Goal: Find specific page/section

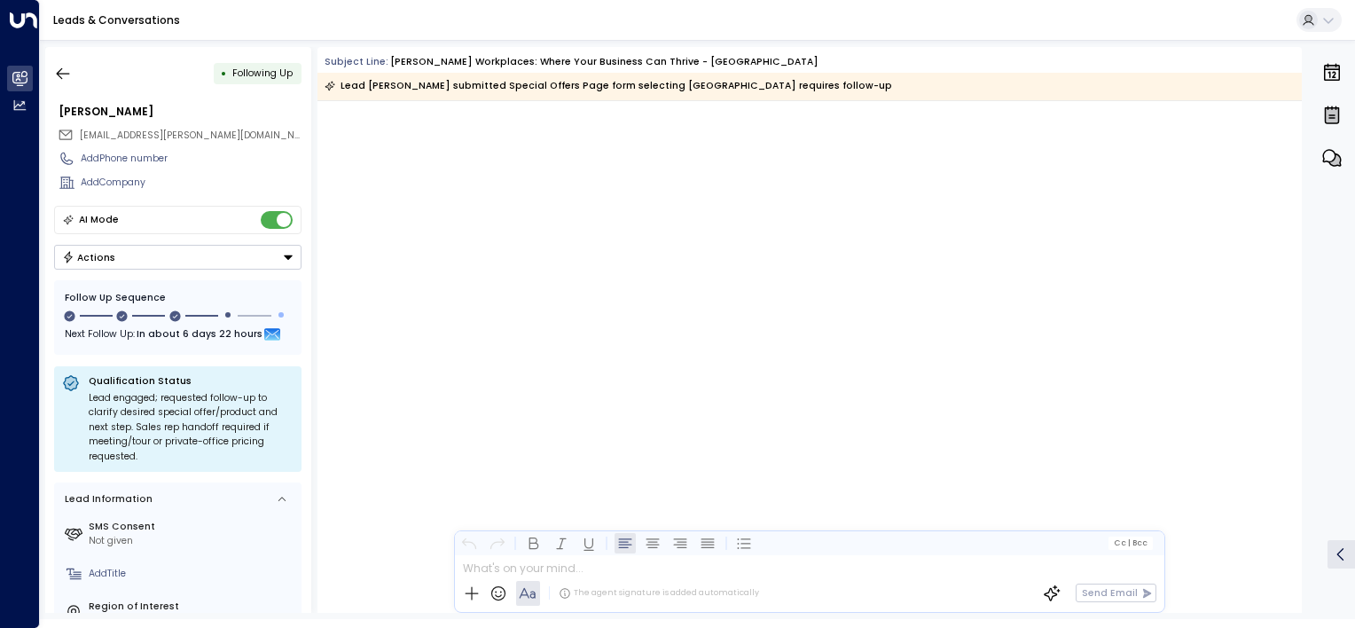
scroll to position [2646, 0]
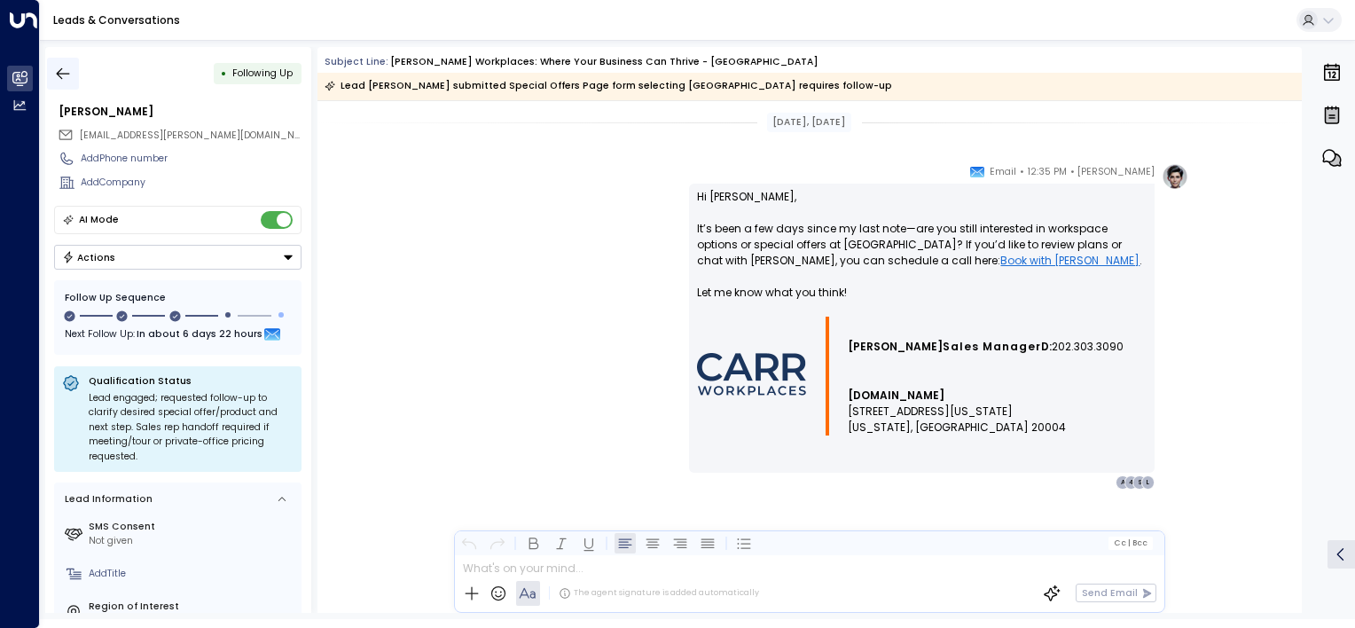
click at [60, 65] on icon "button" at bounding box center [63, 74] width 18 height 18
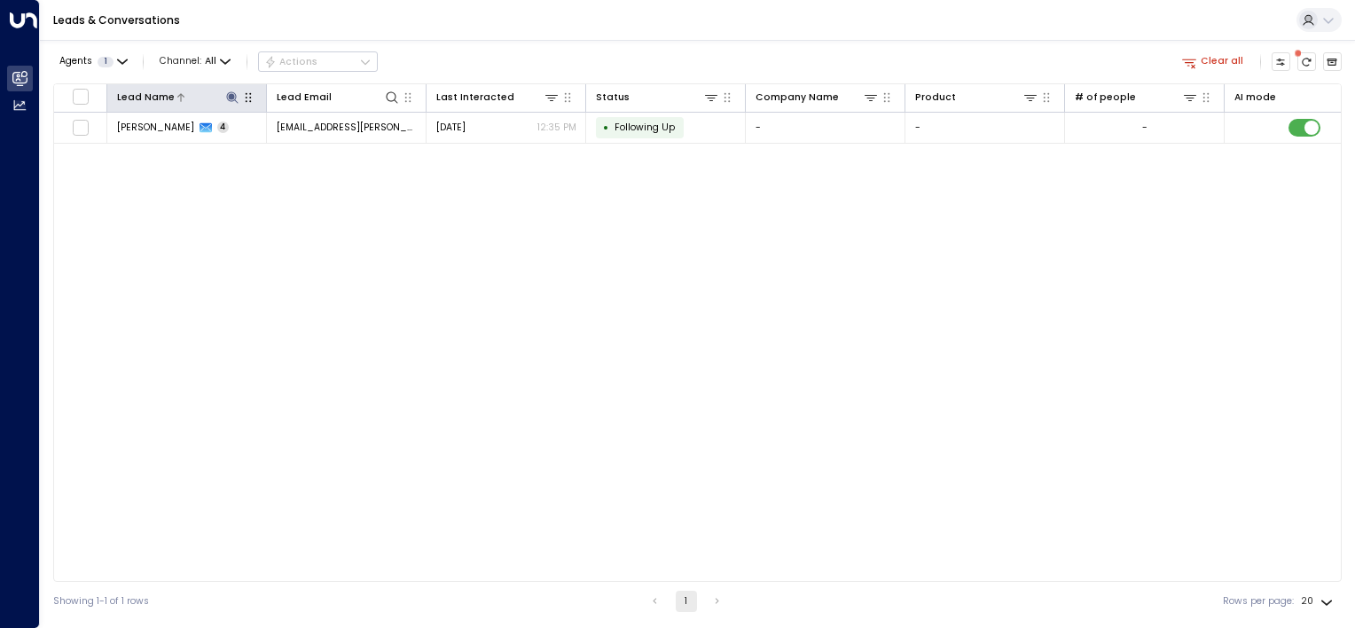
click at [230, 100] on icon at bounding box center [232, 97] width 12 height 12
type input "*"
type input "**********"
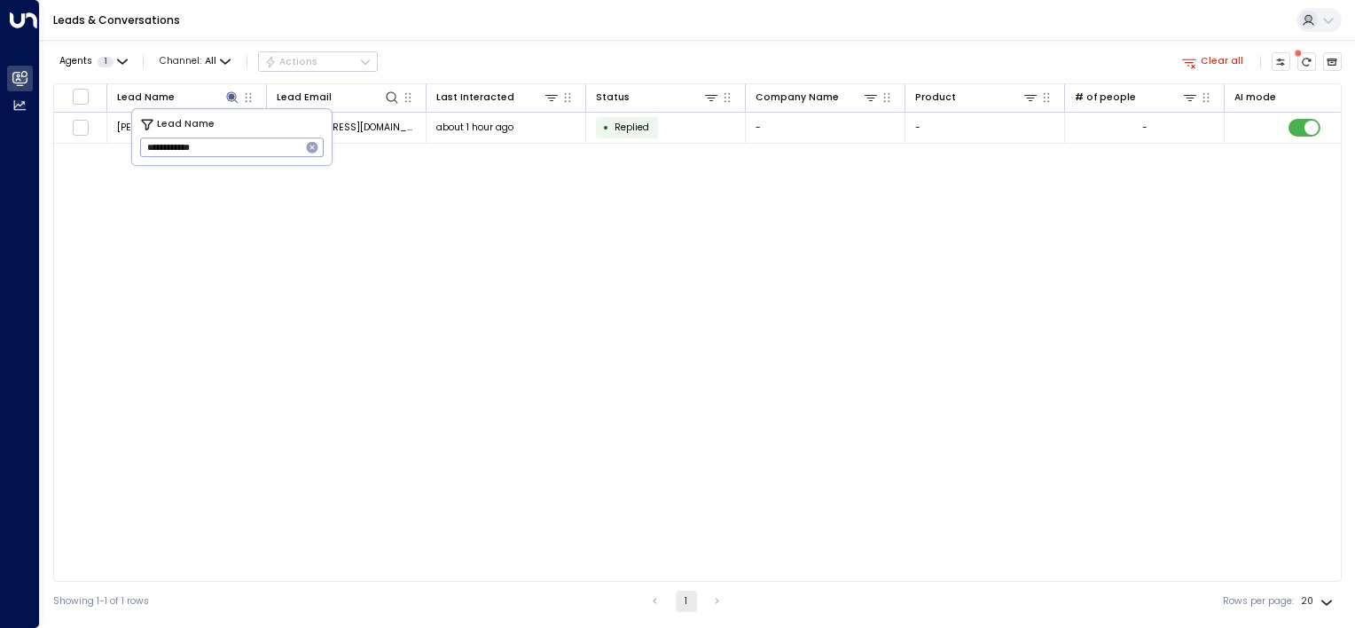
click at [213, 244] on div "Lead Name Lead Email Last Interacted Status Company Name Product # of people AI…" at bounding box center [697, 332] width 1289 height 498
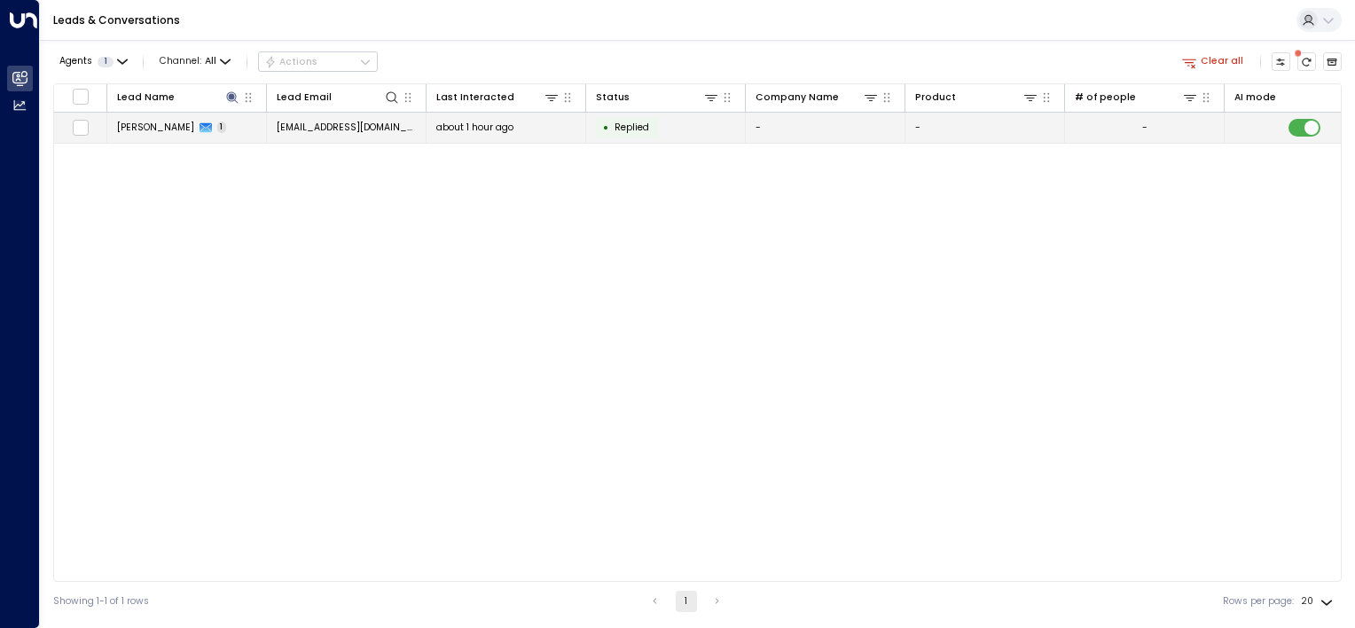
click at [153, 128] on span "[PERSON_NAME]" at bounding box center [155, 127] width 77 height 13
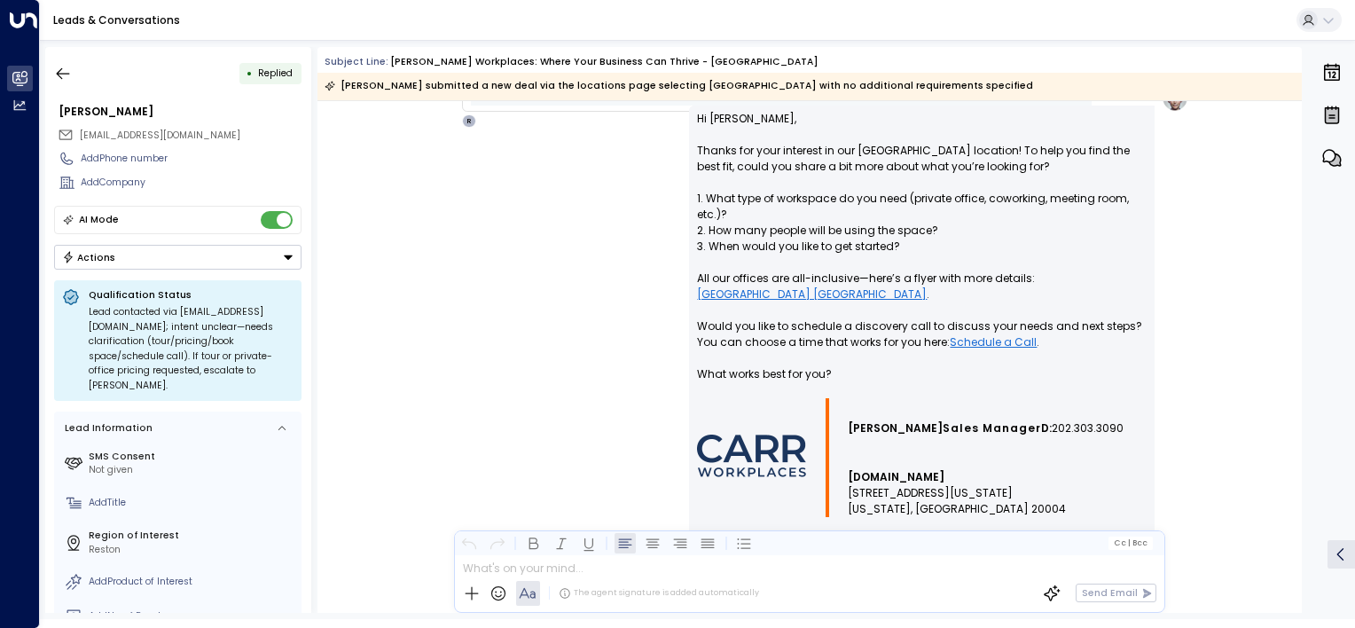
scroll to position [883, 0]
